Goal: Find specific page/section: Find specific page/section

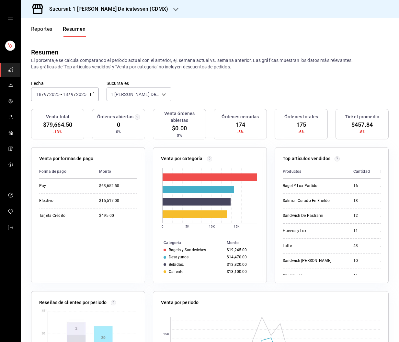
click at [52, 33] on button "Reportes" at bounding box center [41, 31] width 21 height 11
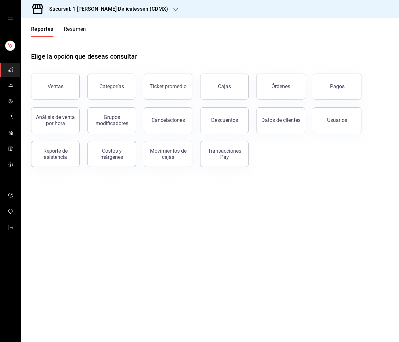
click at [213, 92] on link "Cajas" at bounding box center [224, 86] width 49 height 26
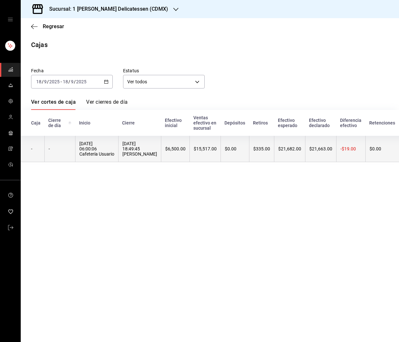
click at [266, 149] on div "$335.00" at bounding box center [261, 148] width 17 height 5
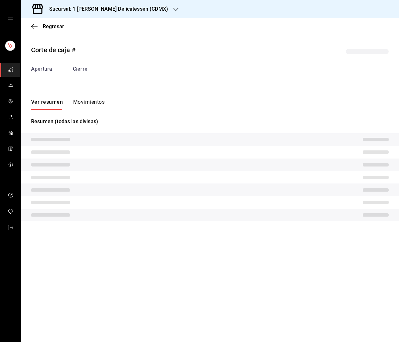
click at [266, 149] on tr at bounding box center [210, 152] width 378 height 13
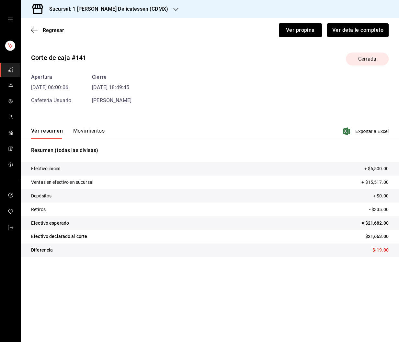
click at [84, 131] on button "Movimientos" at bounding box center [88, 133] width 31 height 11
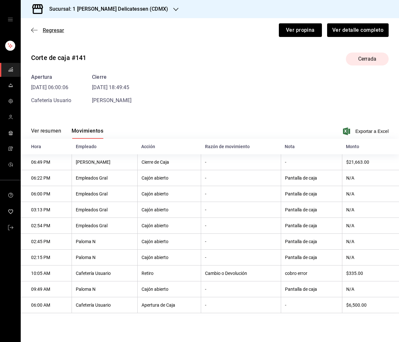
click at [56, 28] on span "Regresar" at bounding box center [53, 30] width 21 height 6
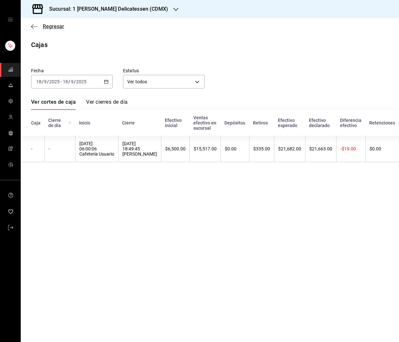
click at [58, 25] on span "Regresar" at bounding box center [53, 26] width 21 height 6
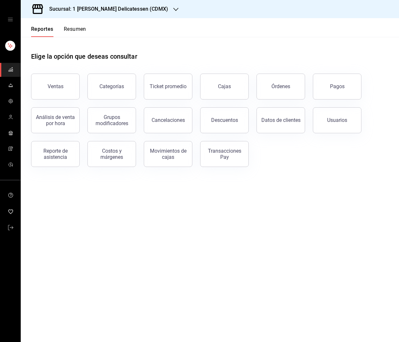
click at [331, 83] on button "Pagos" at bounding box center [337, 86] width 49 height 26
